Goal: Browse casually

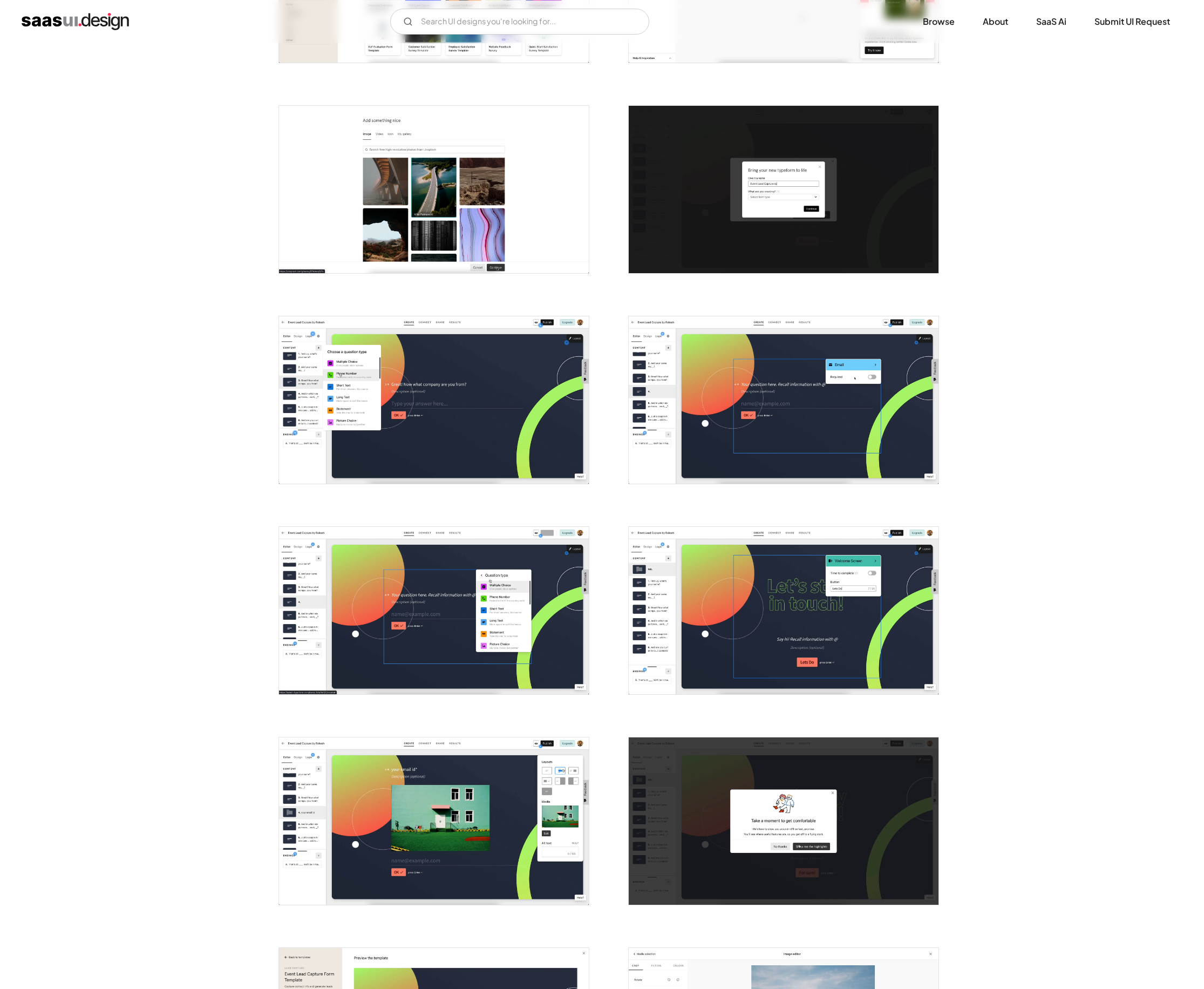
scroll to position [1311, 0]
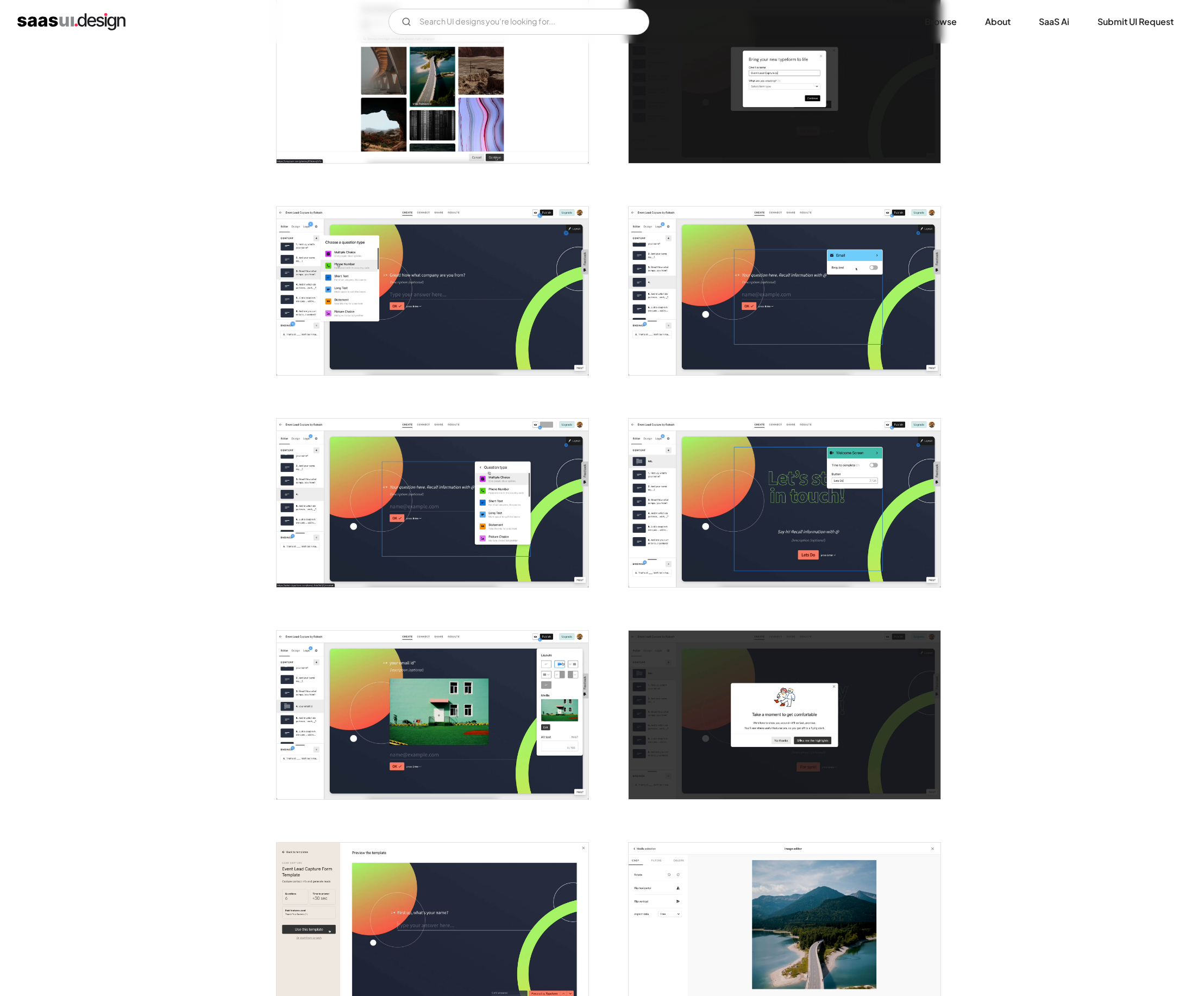
click at [393, 287] on img "open lightbox" at bounding box center [432, 291] width 312 height 168
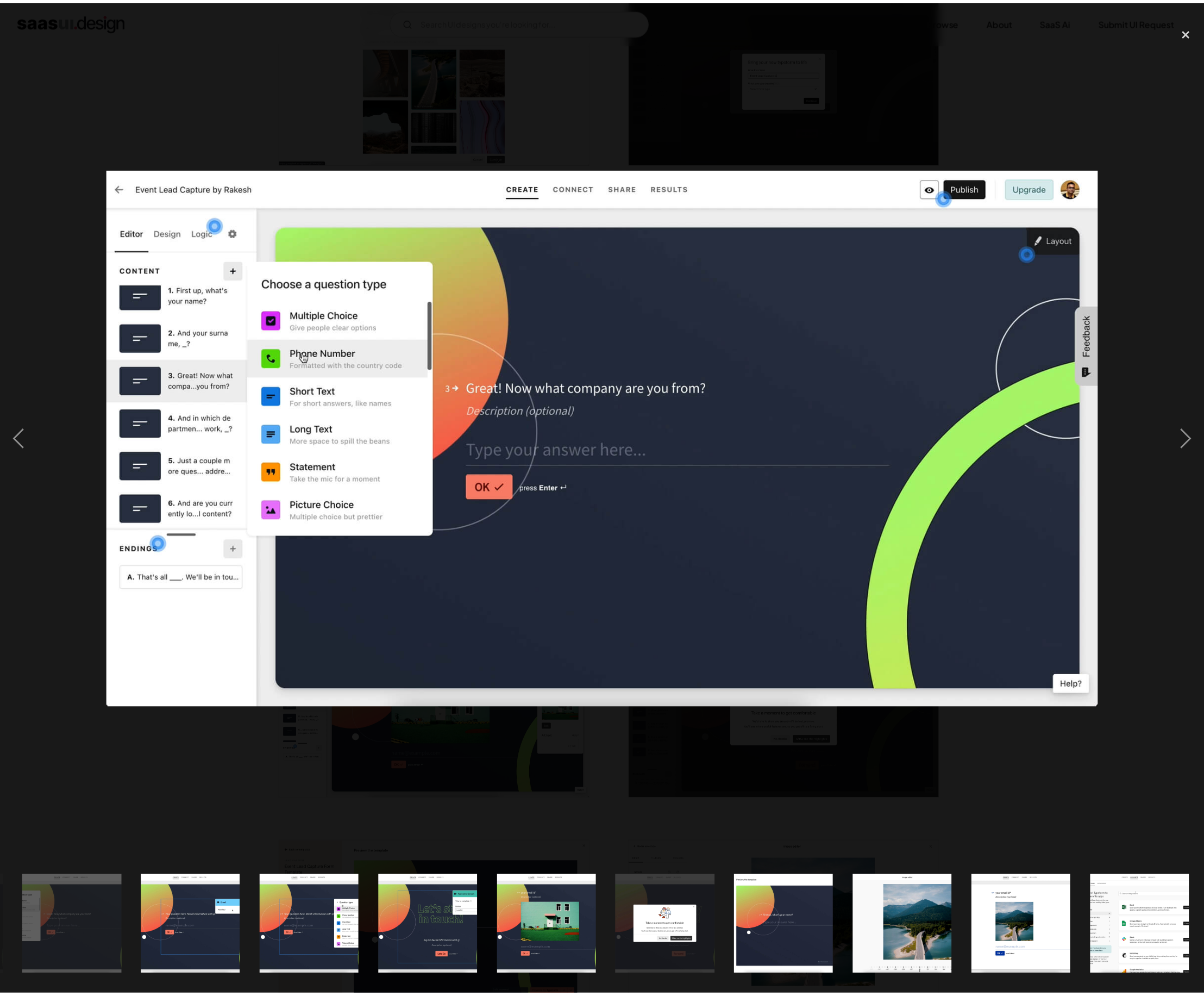
scroll to position [0, 1443]
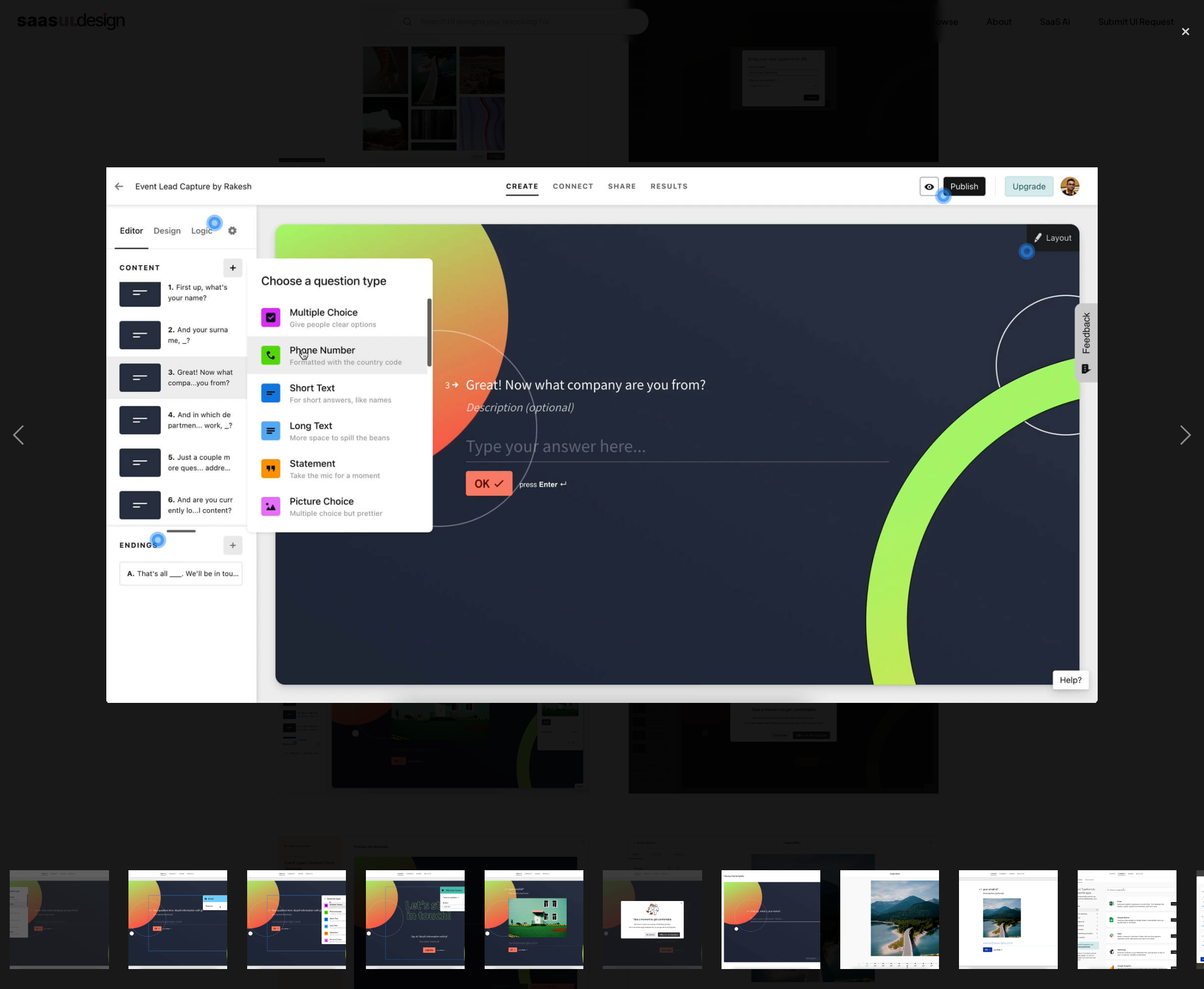
click at [479, 132] on div at bounding box center [602, 435] width 1204 height 831
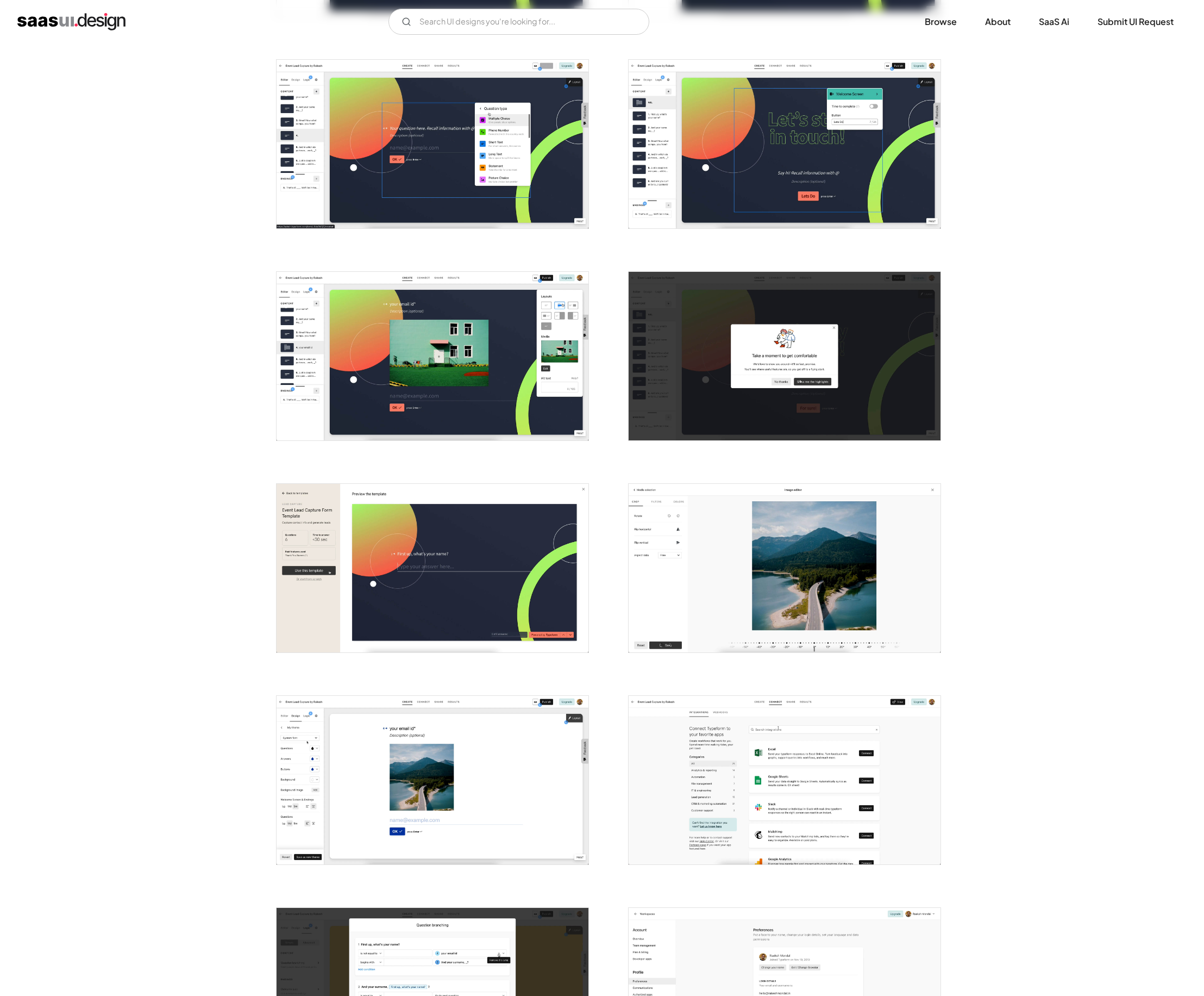
scroll to position [1561, 0]
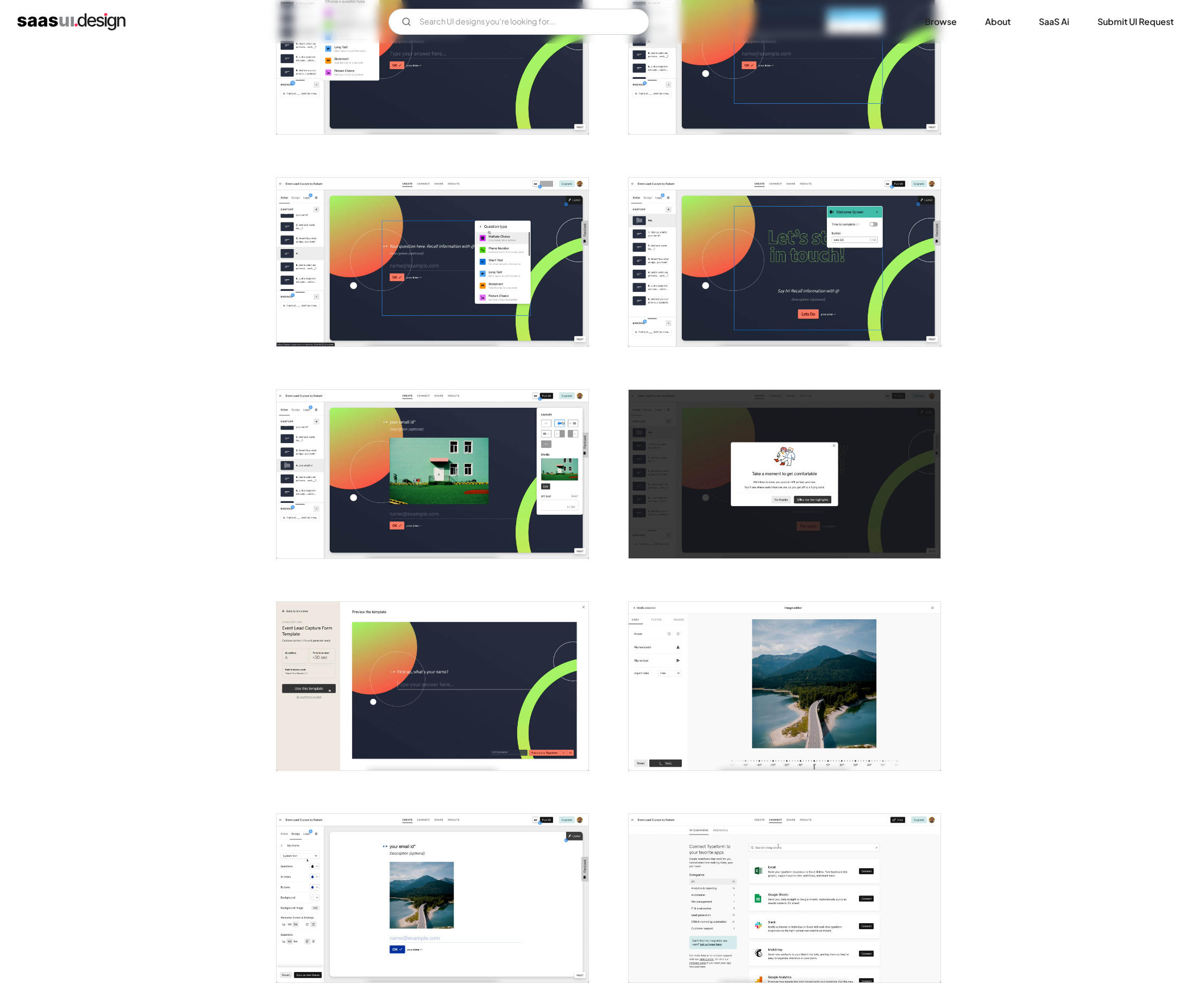
click at [654, 246] on img "open lightbox" at bounding box center [785, 262] width 312 height 168
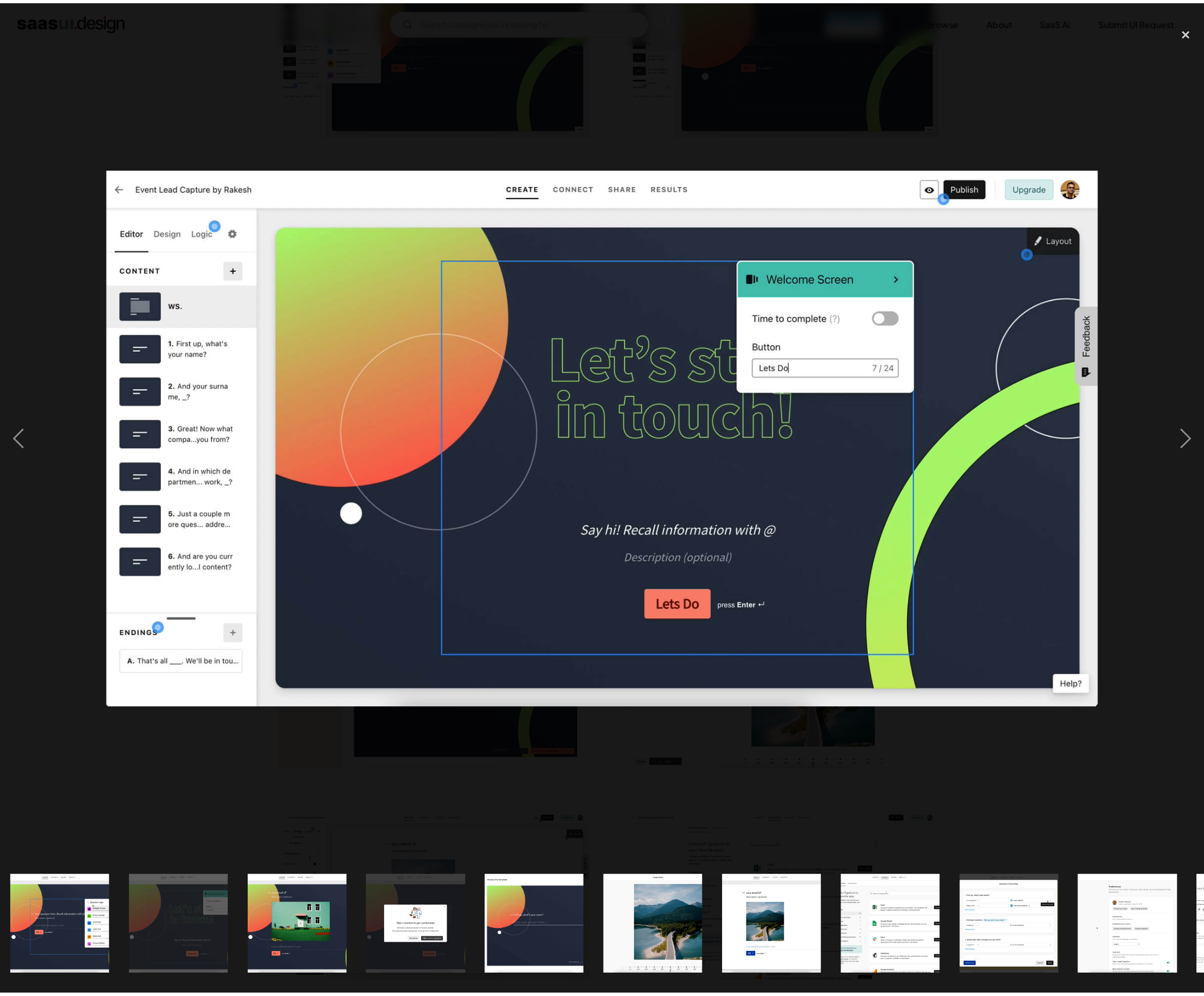
scroll to position [0, 1794]
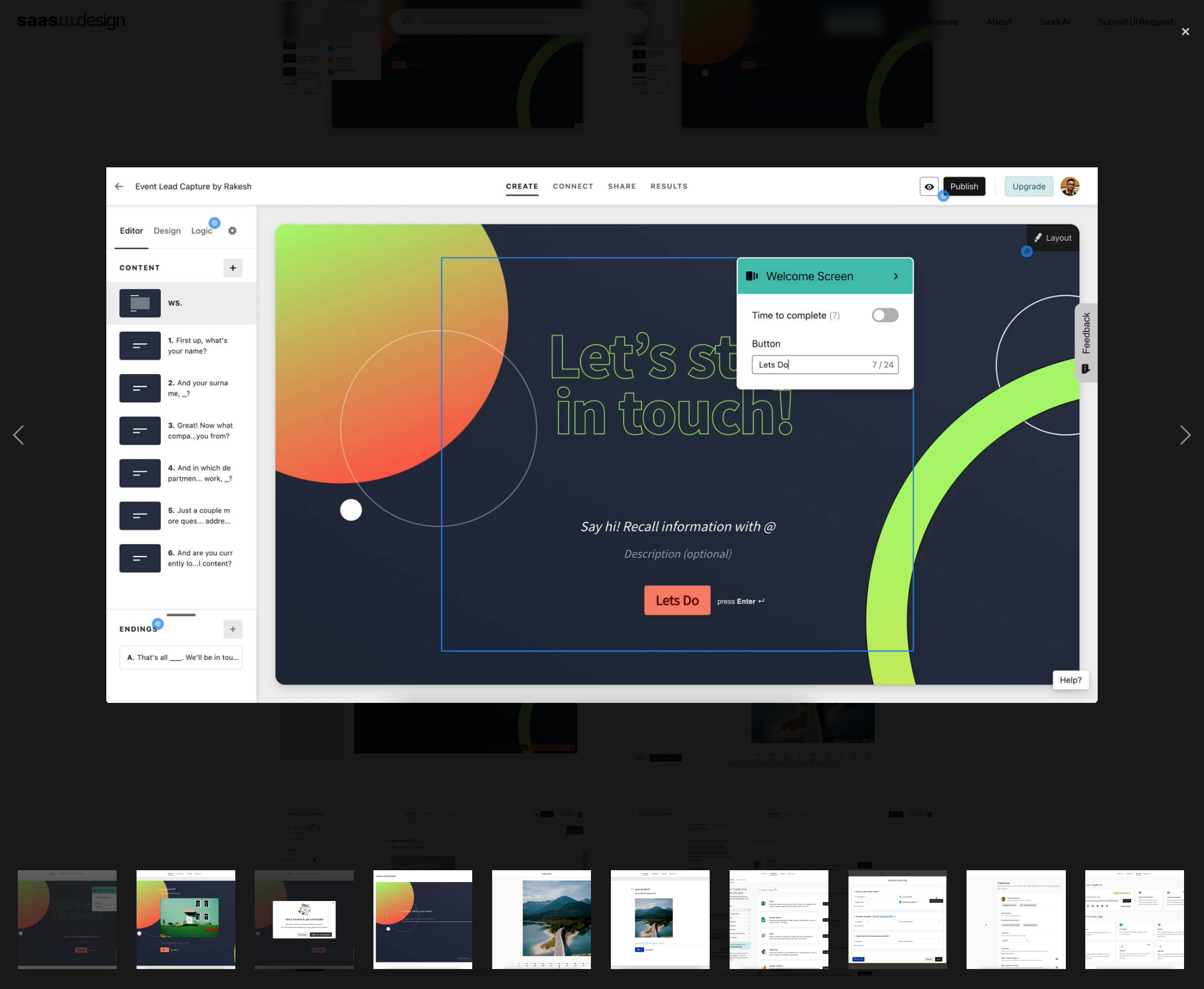
click at [519, 104] on div at bounding box center [602, 435] width 1204 height 831
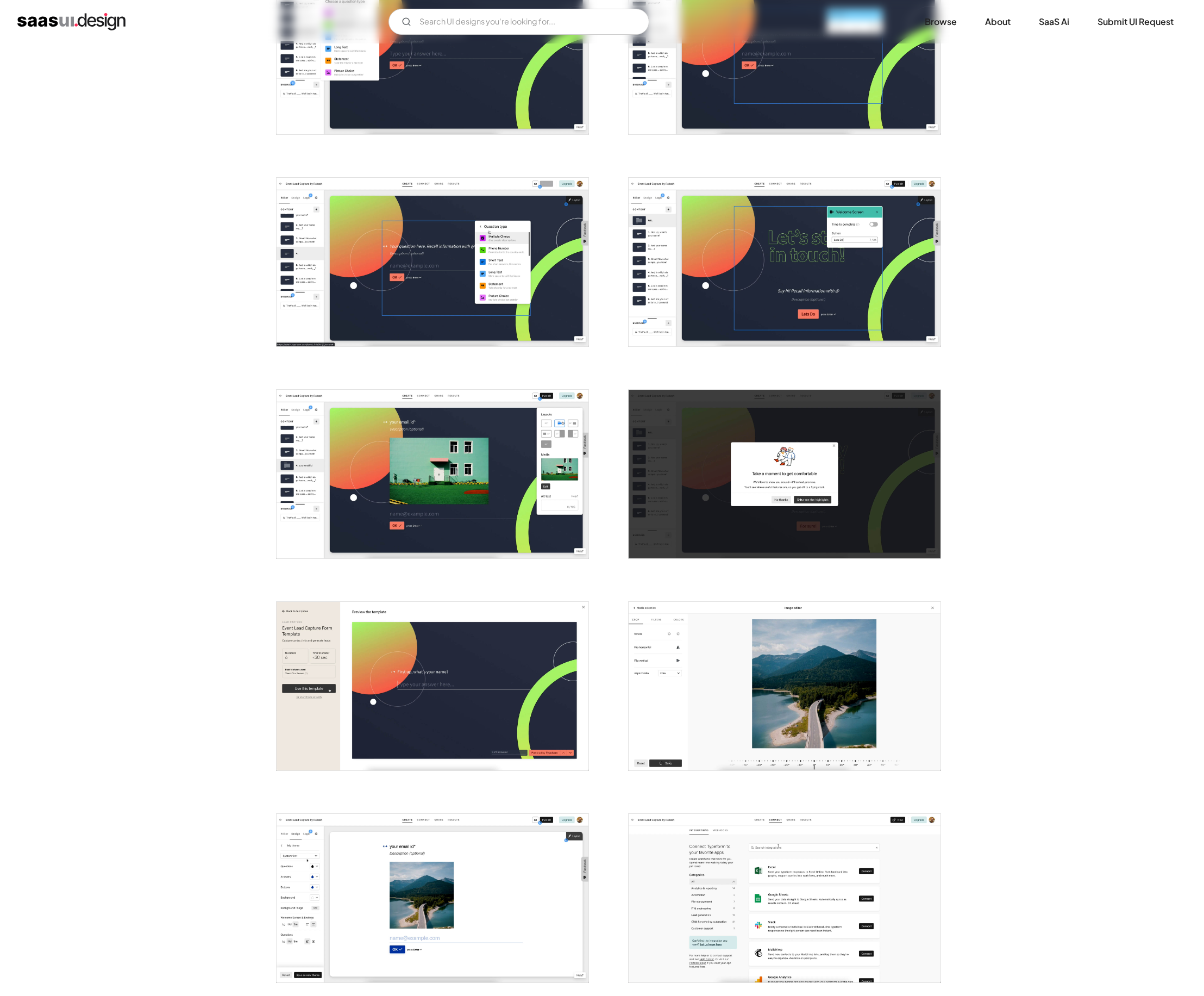
scroll to position [1574, 0]
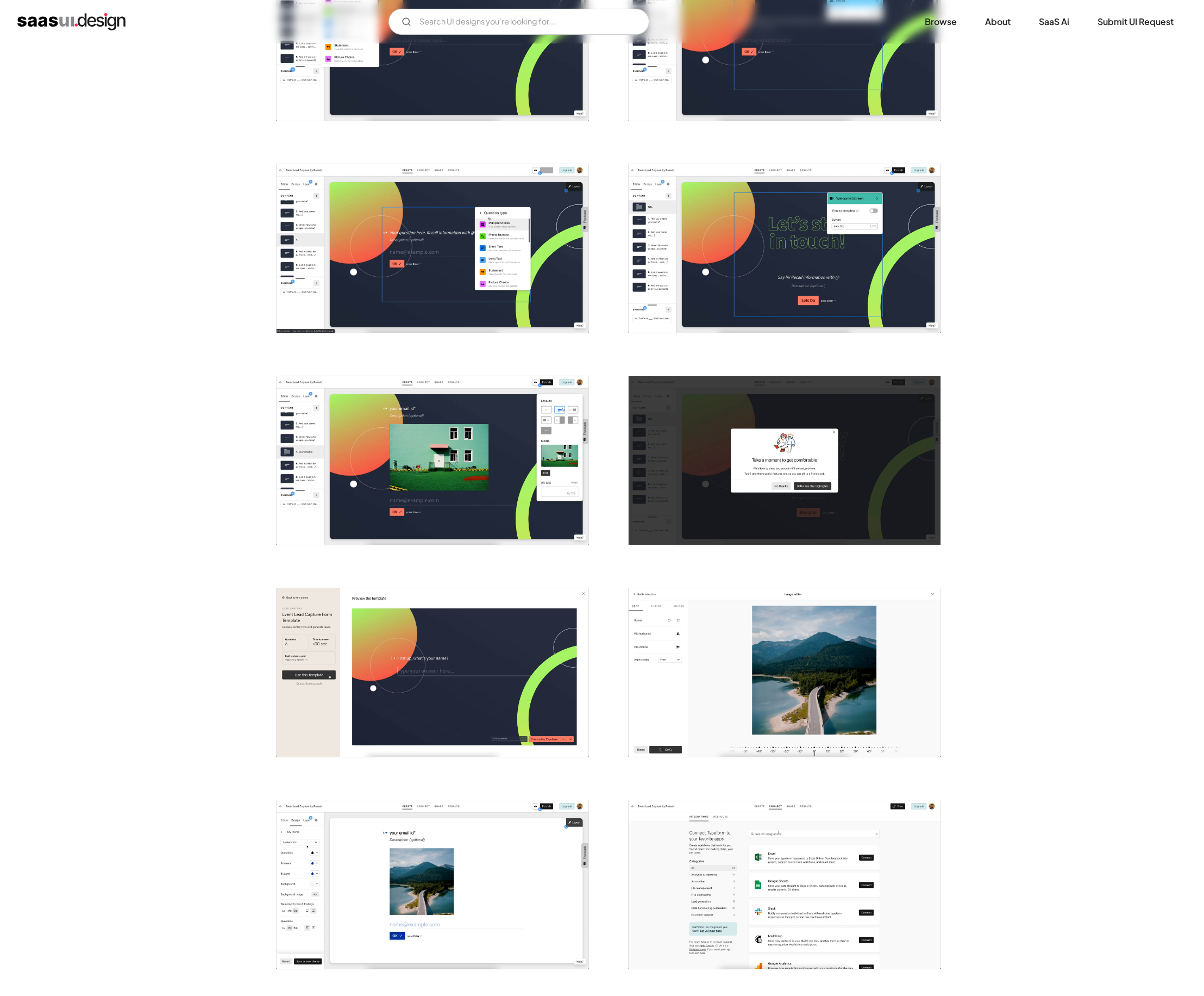
click at [435, 652] on img "open lightbox" at bounding box center [432, 672] width 312 height 168
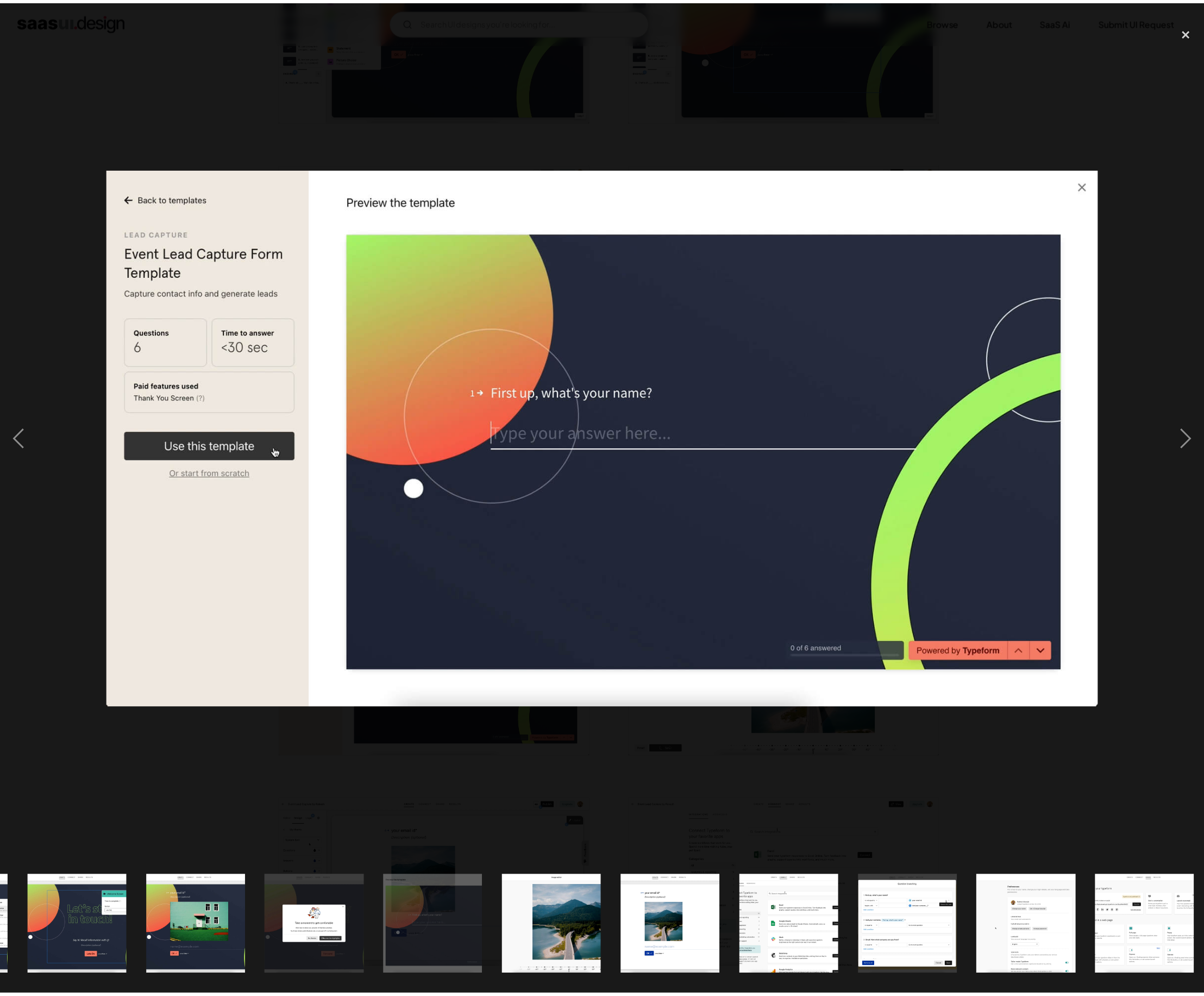
scroll to position [0, 1794]
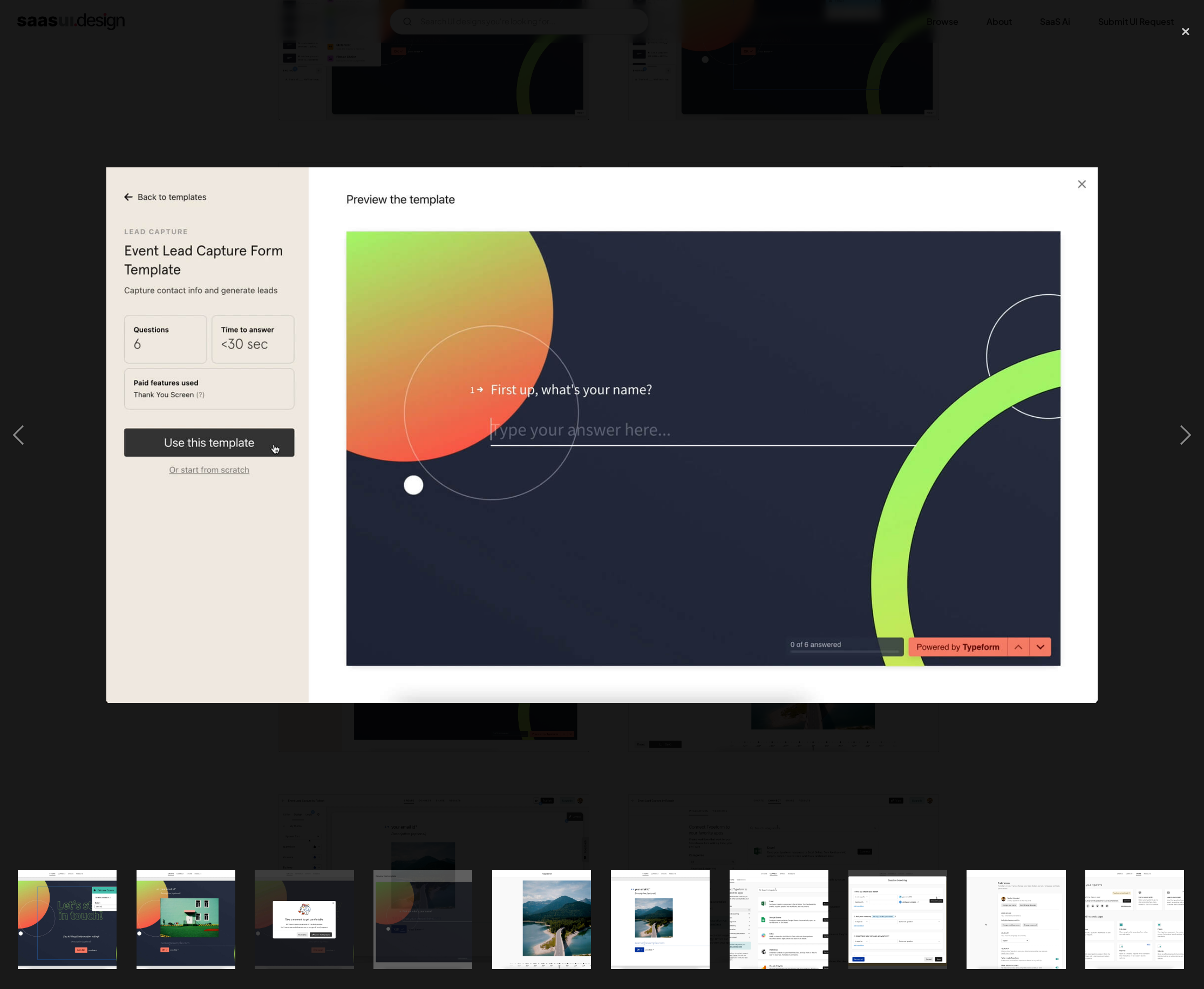
click at [438, 88] on div at bounding box center [602, 435] width 1204 height 831
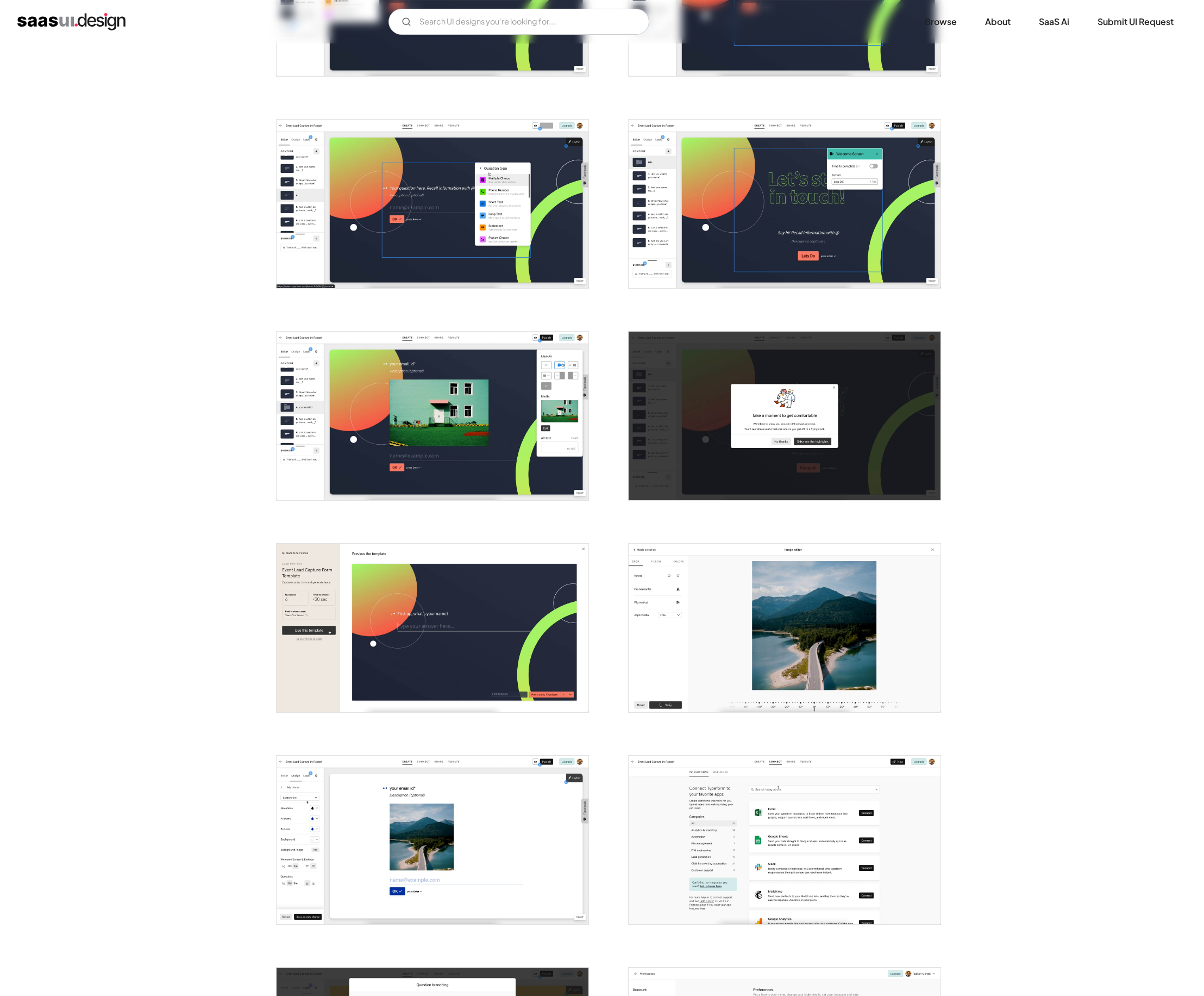
scroll to position [1664, 0]
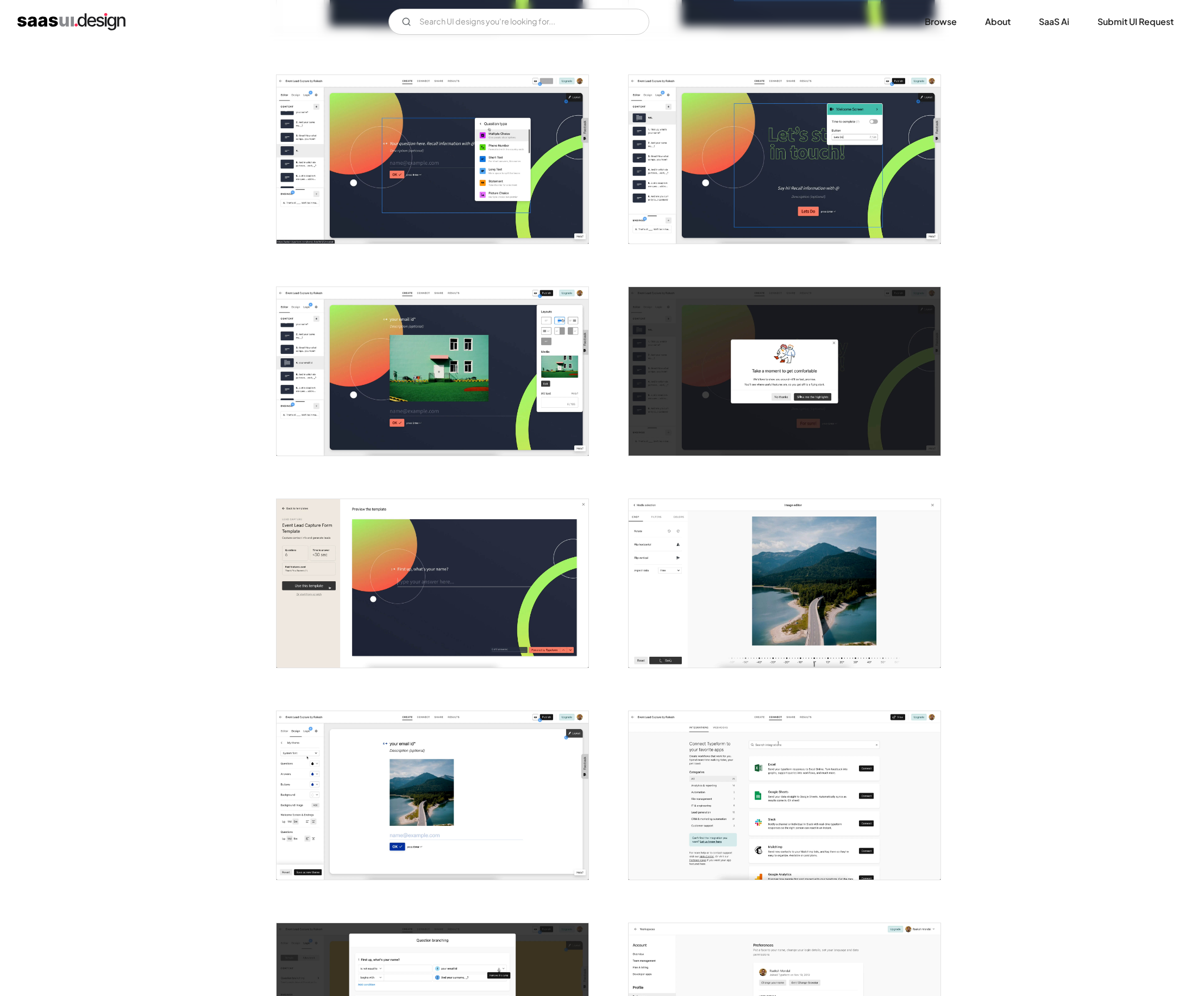
click at [689, 563] on img "open lightbox" at bounding box center [785, 583] width 312 height 168
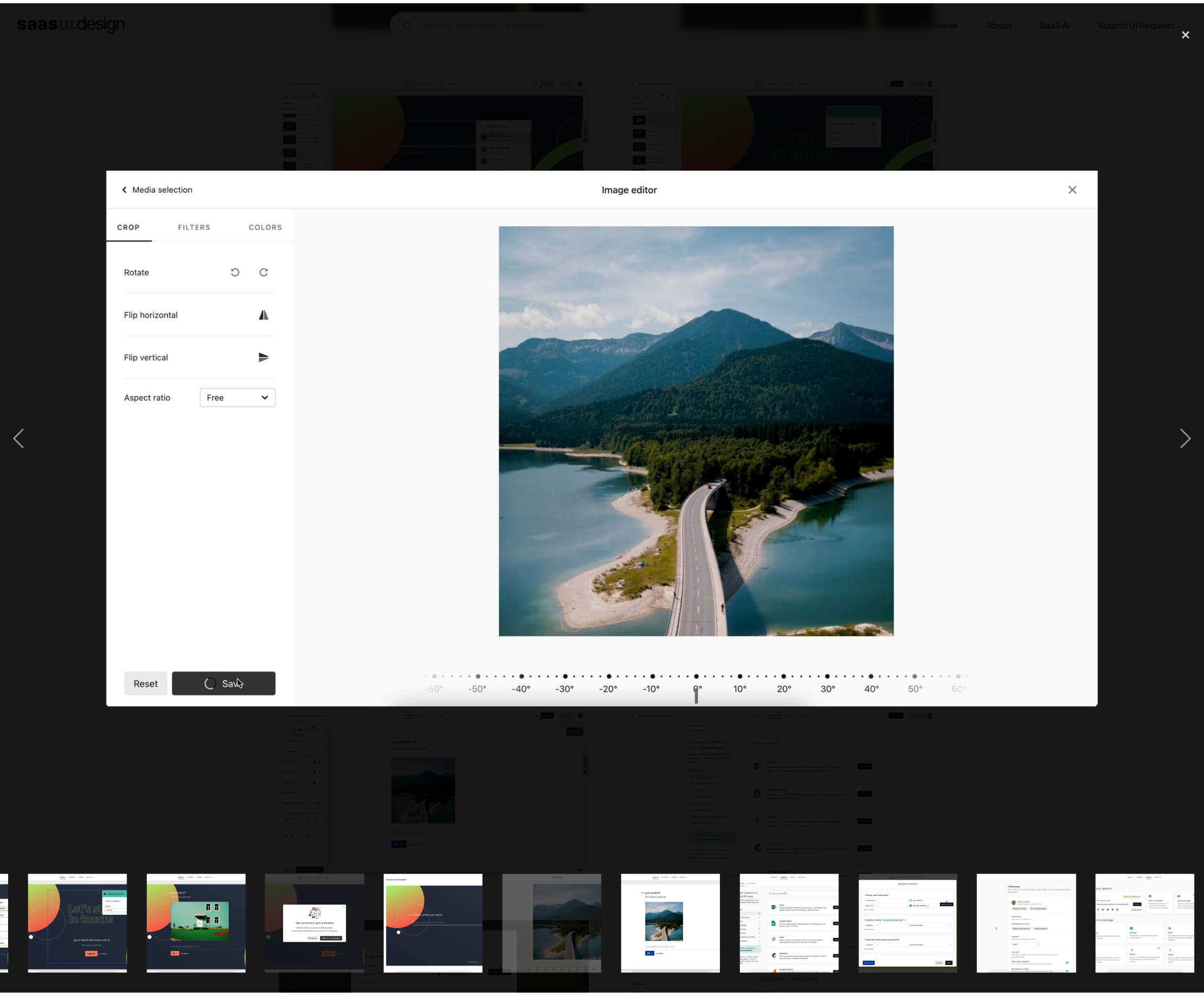
scroll to position [0, 1794]
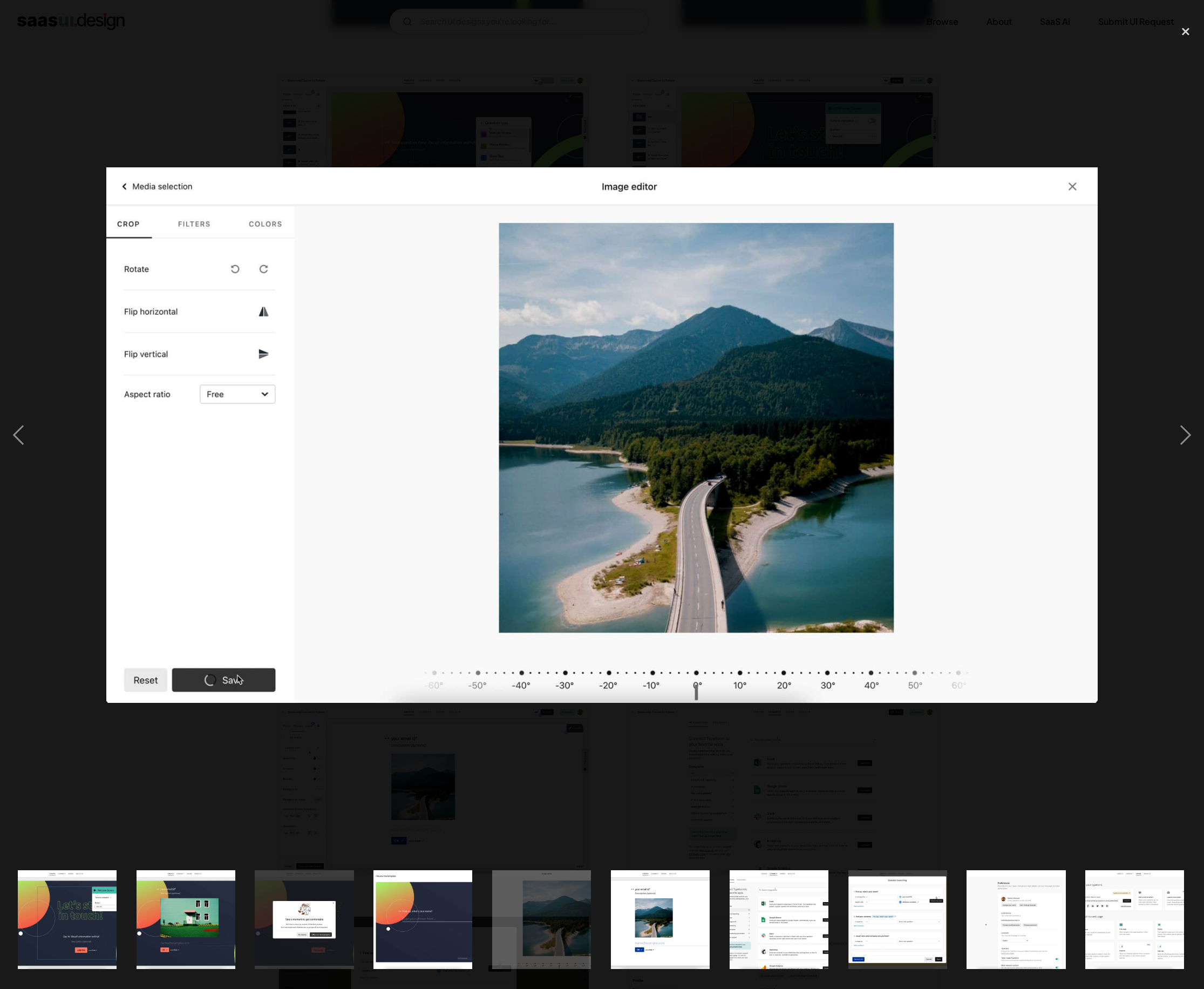
click at [405, 125] on div at bounding box center [602, 435] width 1204 height 831
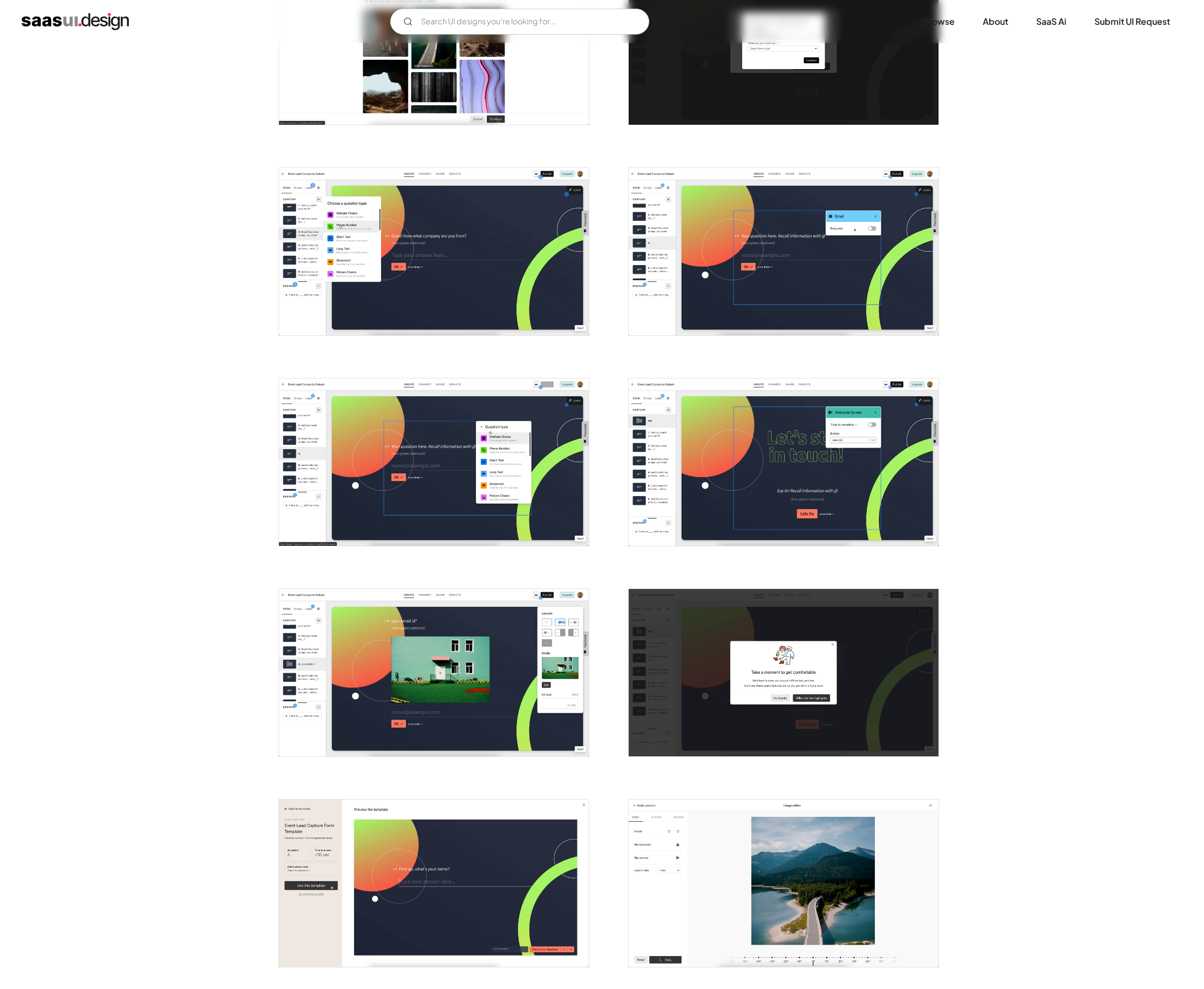
scroll to position [1681, 0]
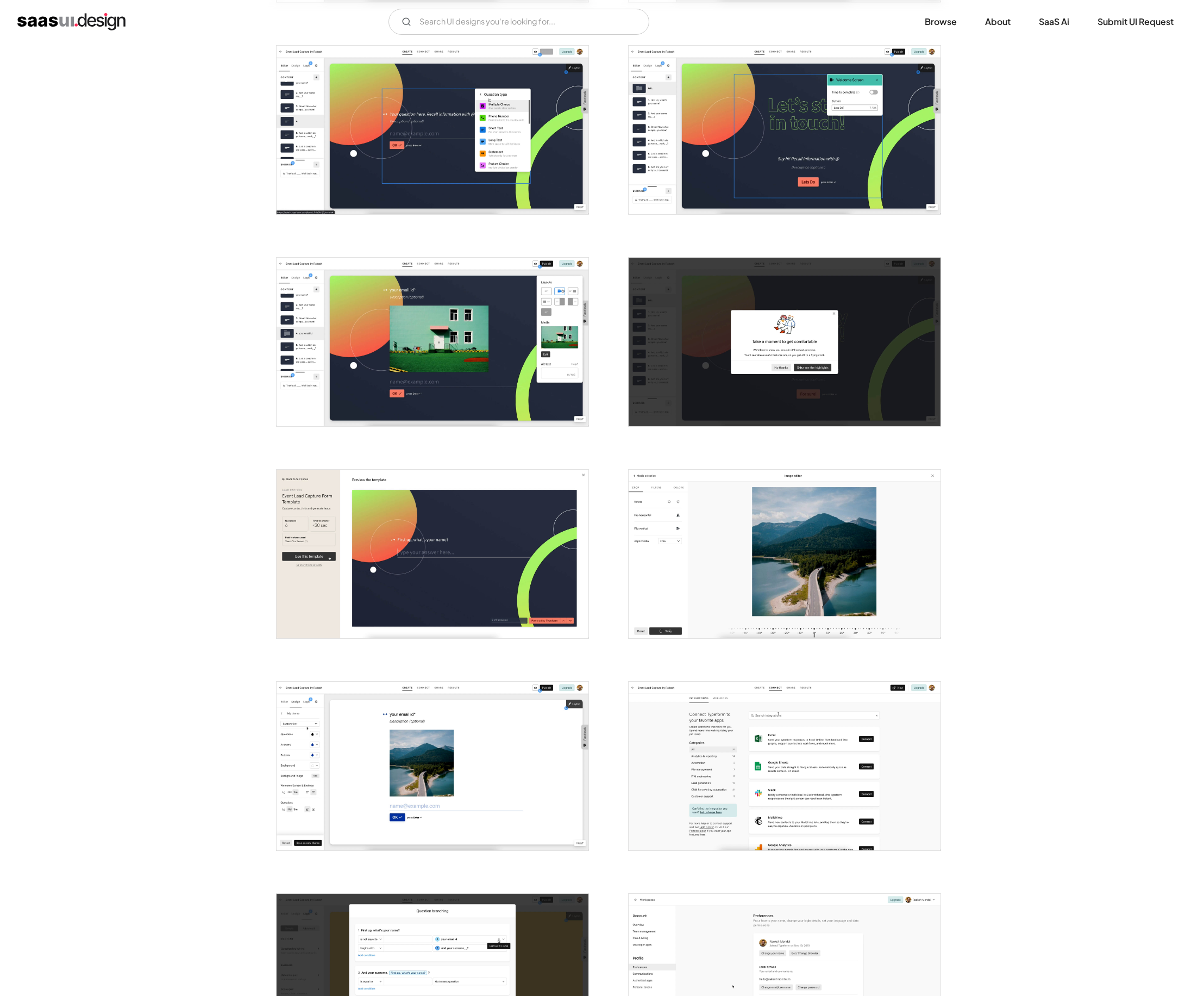
click at [461, 795] on img "open lightbox" at bounding box center [432, 766] width 312 height 168
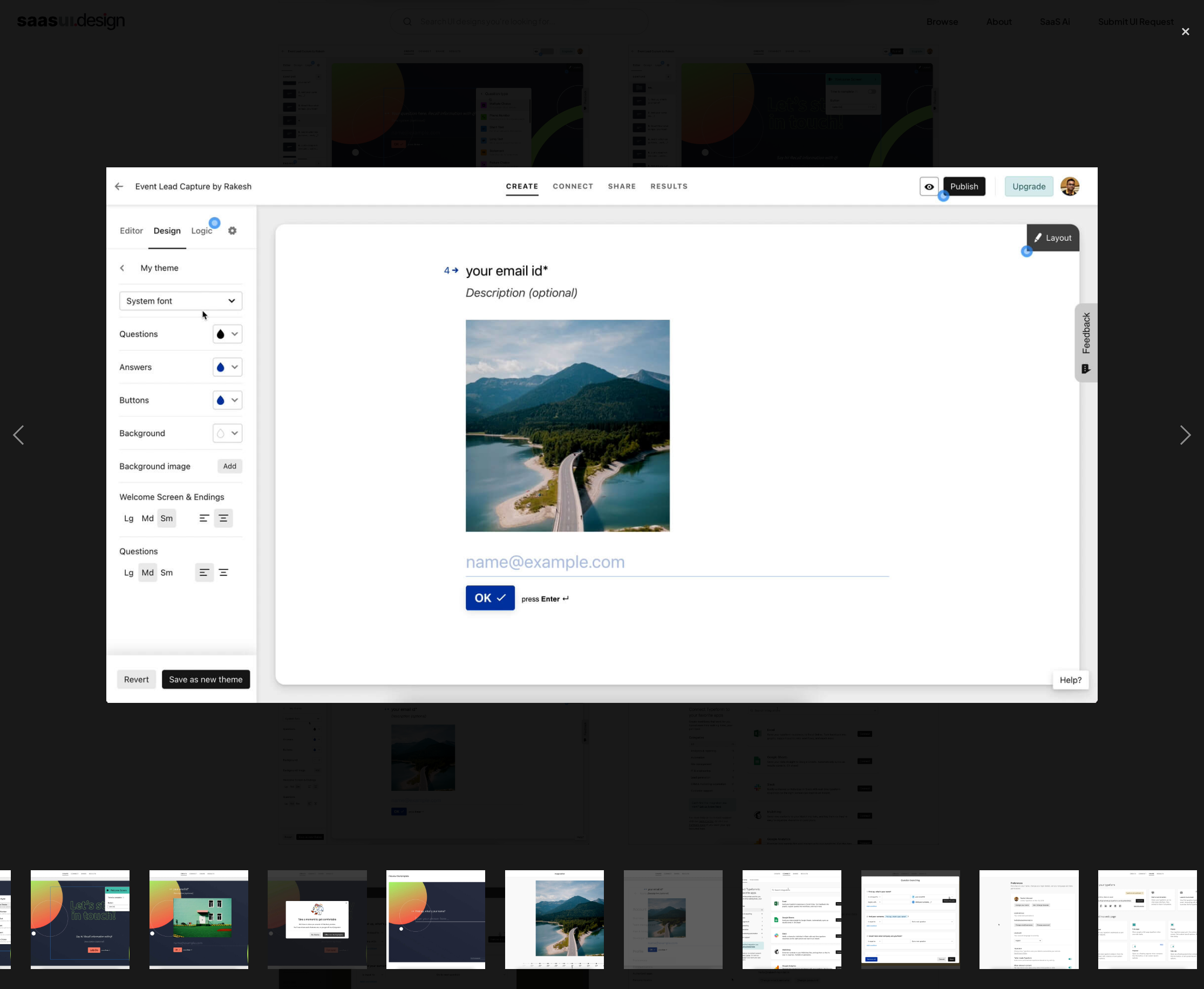
scroll to position [0, 1782]
